Goal: Task Accomplishment & Management: Manage account settings

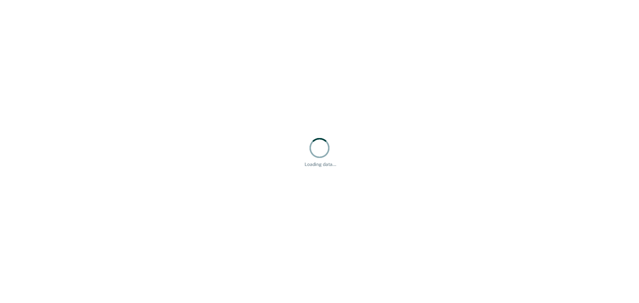
click at [217, 185] on div "Loading data..." at bounding box center [319, 151] width 639 height 303
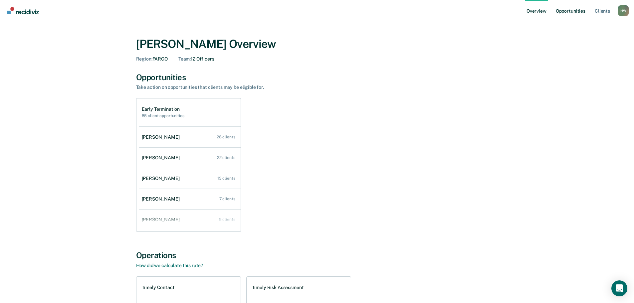
click at [573, 8] on link "Opportunities" at bounding box center [570, 10] width 32 height 21
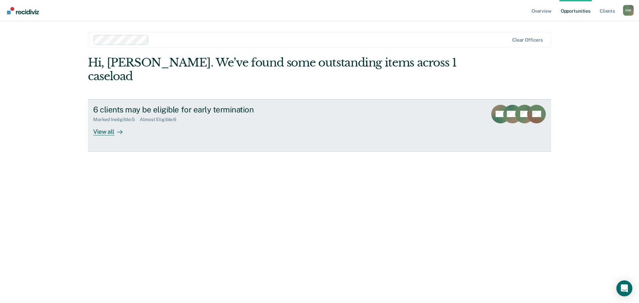
click at [108, 122] on div "View all" at bounding box center [111, 128] width 37 height 13
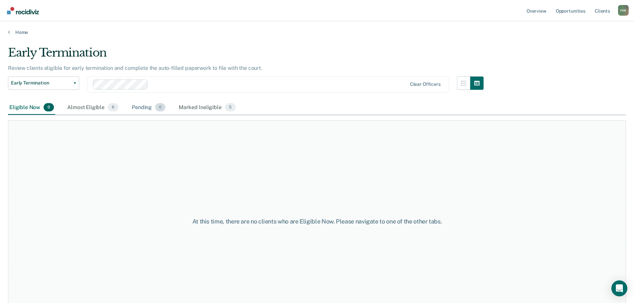
click at [154, 105] on div "Pending 0" at bounding box center [148, 107] width 36 height 15
drag, startPoint x: 154, startPoint y: 105, endPoint x: 172, endPoint y: 183, distance: 80.4
click at [172, 183] on div "Early Termination Review clients eligible for early termination and complete th…" at bounding box center [317, 149] width 618 height 207
click at [172, 183] on div "At this time, there are no clients who are Pending. Please navigate to one of t…" at bounding box center [317, 221] width 618 height 202
click at [85, 108] on div "Almost Eligible 6" at bounding box center [93, 107] width 54 height 15
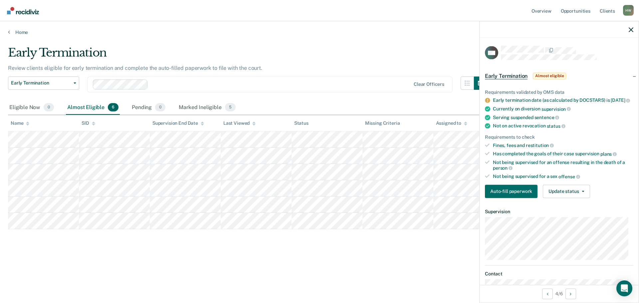
click at [555, 75] on span "Almost eligible" at bounding box center [549, 76] width 33 height 7
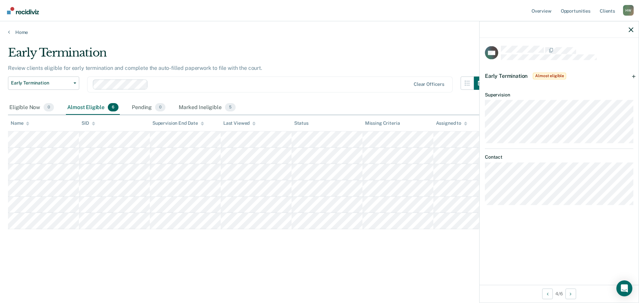
click at [508, 75] on span "Early Termination" at bounding box center [506, 76] width 43 height 6
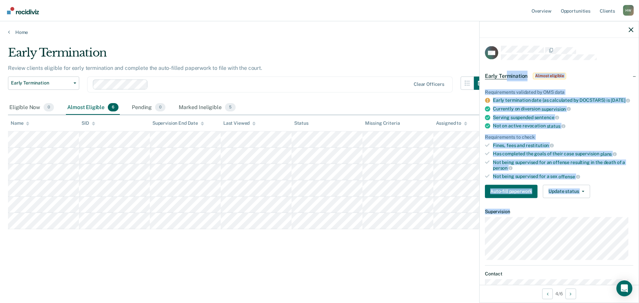
click at [573, 223] on article "CW Early Termination Almost eligible Requirements validated by OMS data Early t…" at bounding box center [559, 184] width 148 height 276
click at [575, 214] on dt "Supervision" at bounding box center [559, 212] width 148 height 6
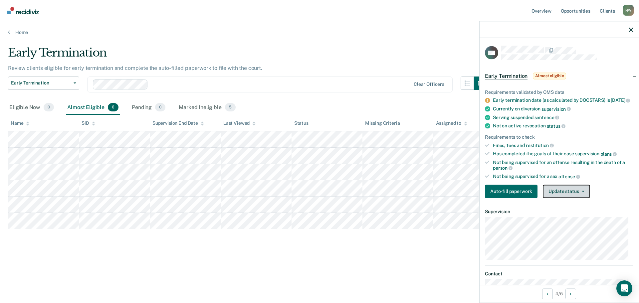
click at [568, 194] on button "Update status" at bounding box center [566, 191] width 47 height 13
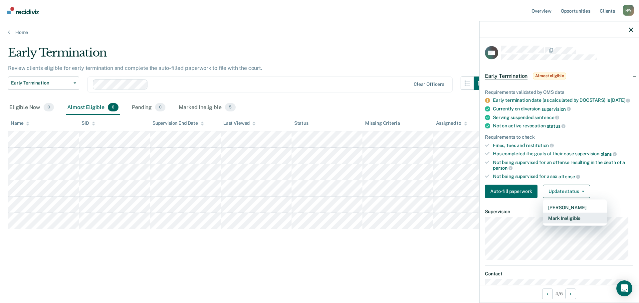
click at [567, 223] on button "Mark Ineligible" at bounding box center [575, 218] width 64 height 11
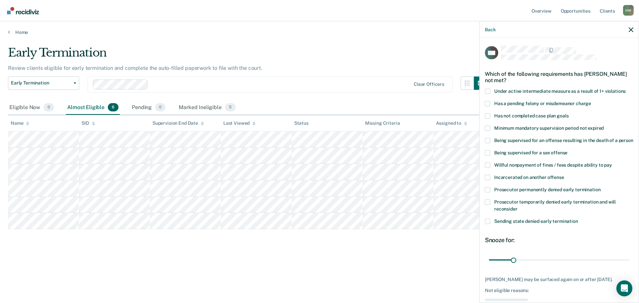
click at [486, 115] on span at bounding box center [487, 115] width 5 height 5
click at [568, 113] on input "Has not completed case plan goals" at bounding box center [568, 113] width 0 height 0
drag, startPoint x: 512, startPoint y: 265, endPoint x: 556, endPoint y: 263, distance: 44.3
type input "90"
click at [556, 263] on input "range" at bounding box center [559, 260] width 140 height 12
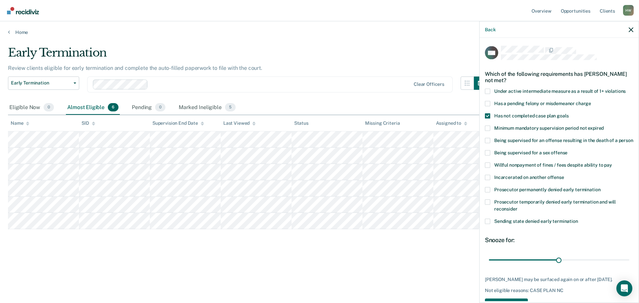
click at [464, 259] on div "Early Termination Review clients eligible for early termination and complete th…" at bounding box center [319, 160] width 623 height 229
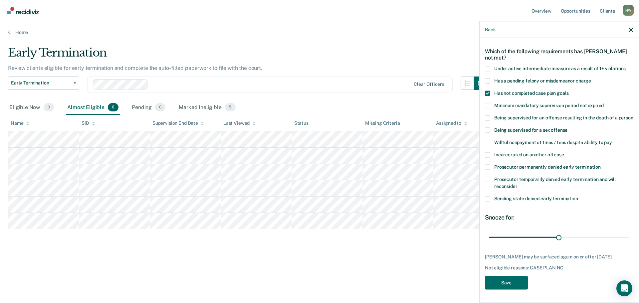
scroll to position [35, 0]
click at [499, 281] on button "Save" at bounding box center [506, 283] width 43 height 14
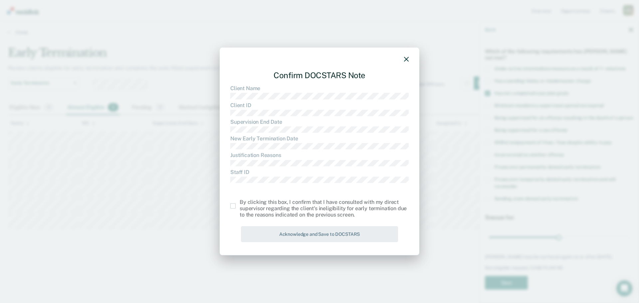
click at [233, 205] on span at bounding box center [232, 205] width 5 height 5
click at [240, 203] on input "checkbox" at bounding box center [240, 203] width 0 height 0
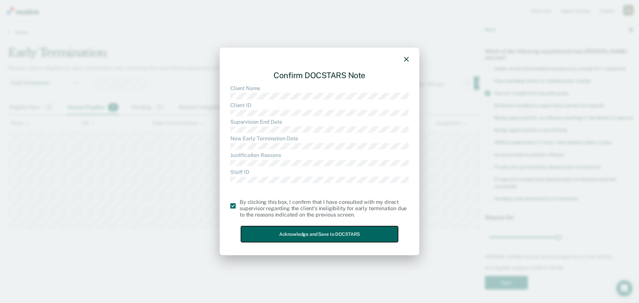
click at [282, 233] on button "Acknowledge and Save to DOCSTARS" at bounding box center [319, 234] width 157 height 16
